Goal: Information Seeking & Learning: Learn about a topic

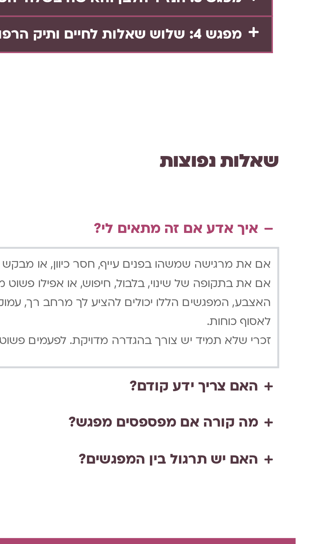
scroll to position [1428, -10]
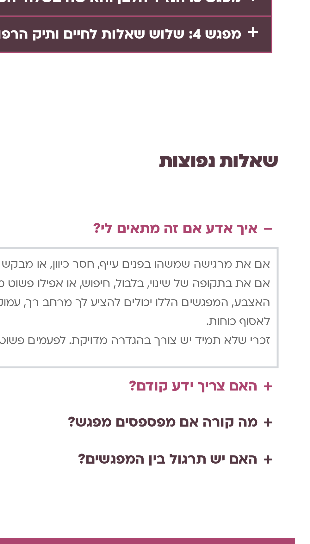
click at [268, 261] on div "האם צריך ידע קודם?" at bounding box center [259, 267] width 64 height 12
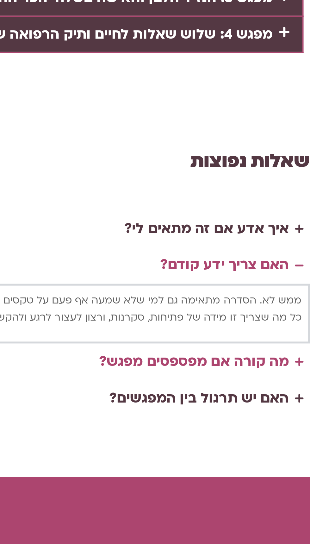
click at [253, 248] on div "מה קורה אם מפספסים מפגש?" at bounding box center [244, 254] width 95 height 12
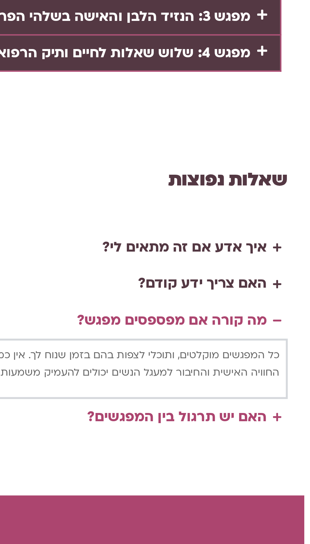
click at [261, 267] on div "האם יש תרגול בין המפגשים?" at bounding box center [247, 273] width 90 height 12
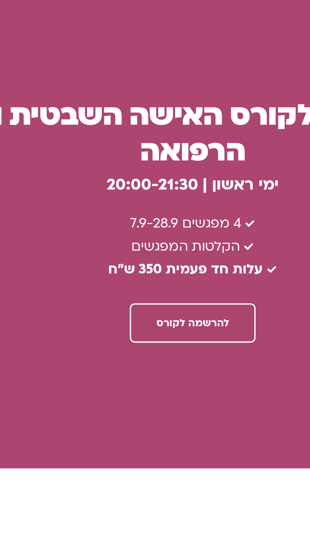
scroll to position [1566, -10]
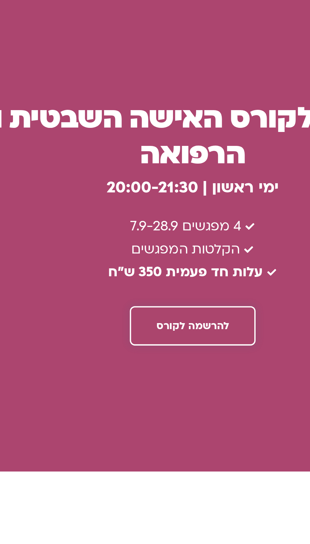
click at [172, 345] on link "להרשמה לקורס" at bounding box center [166, 355] width 63 height 20
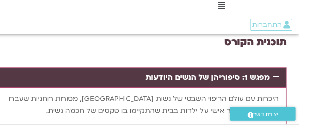
scroll to position [1312, -10]
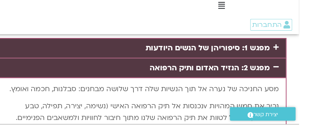
scroll to position [1340, -10]
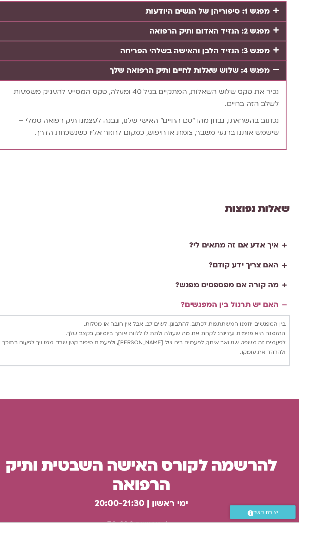
scroll to position [1337, -10]
